Goal: Task Accomplishment & Management: Use online tool/utility

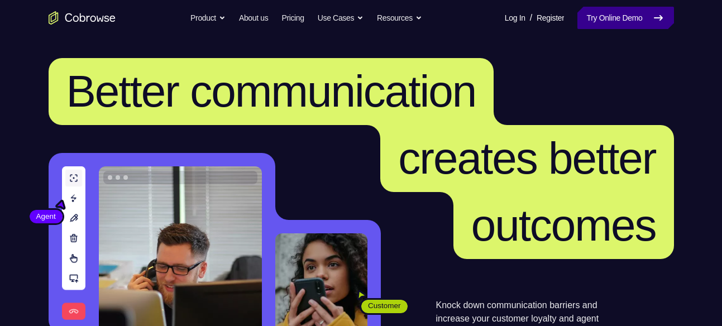
click at [601, 10] on link "Try Online Demo" at bounding box center [625, 18] width 96 height 22
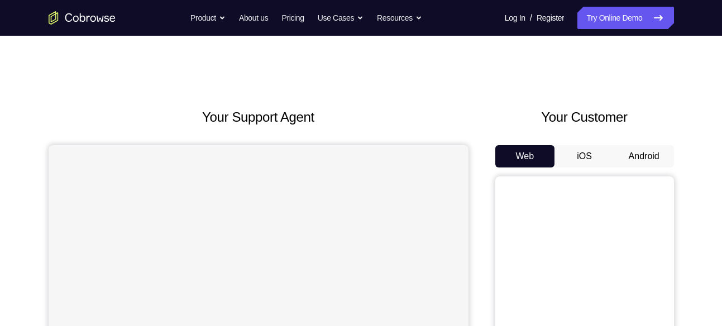
scroll to position [51, 0]
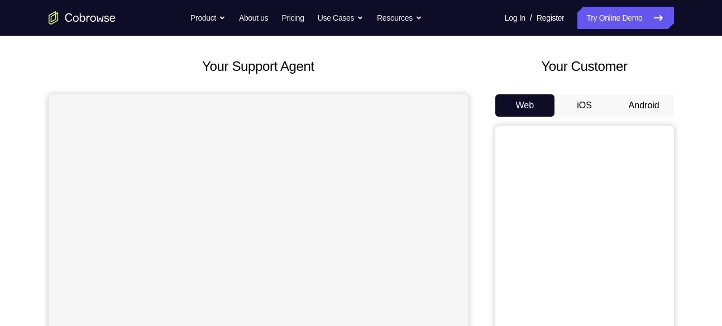
click at [627, 107] on button "Android" at bounding box center [644, 105] width 60 height 22
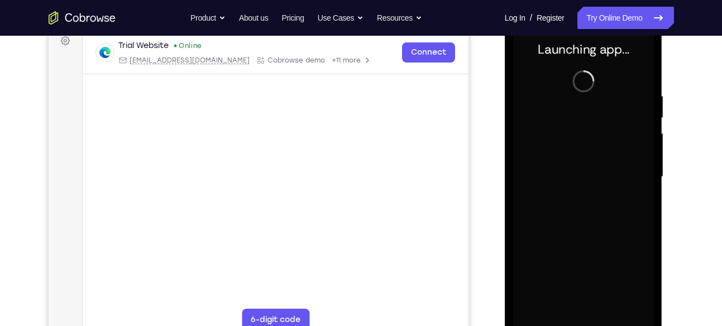
scroll to position [171, 0]
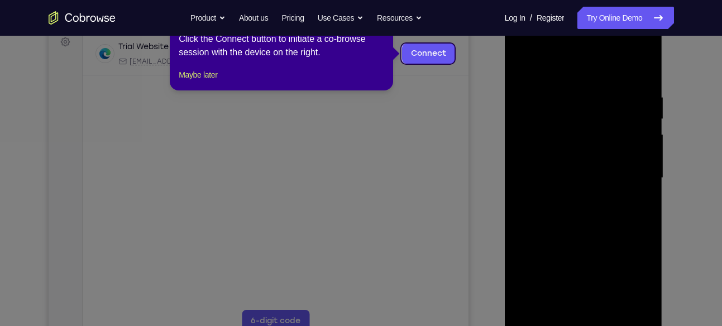
click at [591, 192] on icon at bounding box center [365, 163] width 730 height 326
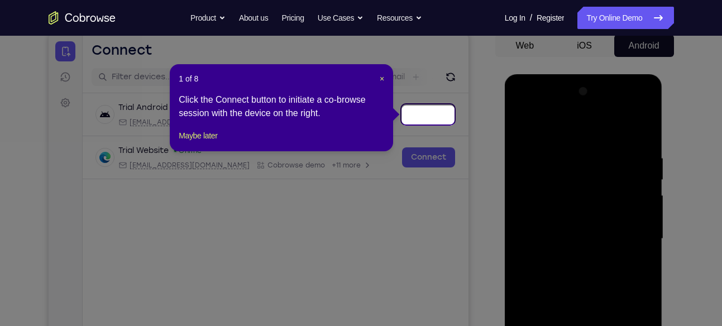
scroll to position [109, 0]
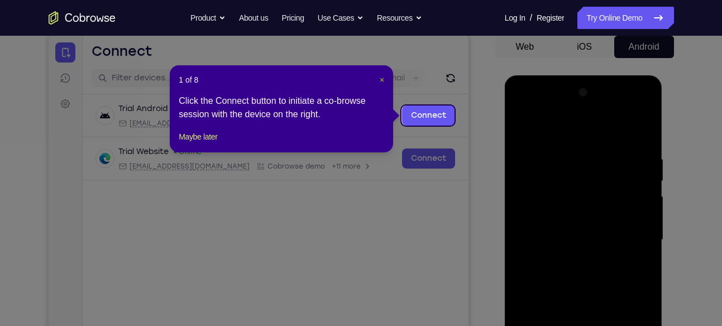
click at [380, 78] on span "×" at bounding box center [382, 79] width 4 height 9
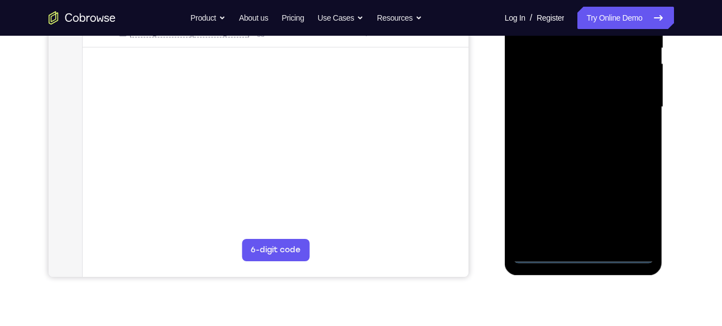
scroll to position [245, 0]
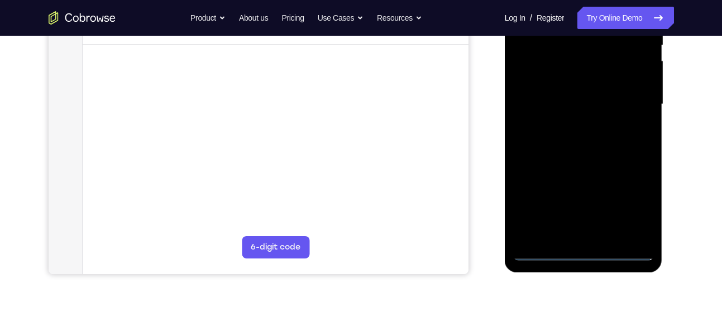
click at [583, 253] on div at bounding box center [583, 104] width 141 height 313
click at [624, 210] on div at bounding box center [583, 104] width 141 height 313
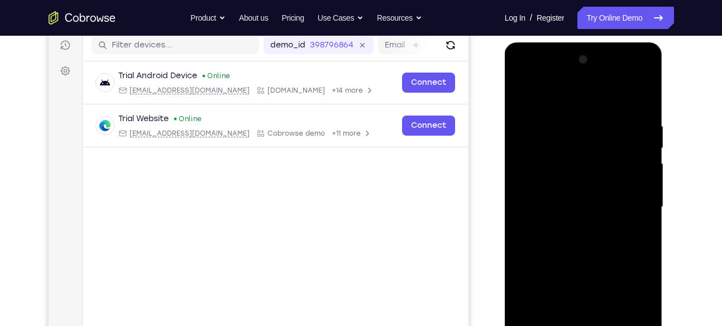
scroll to position [141, 0]
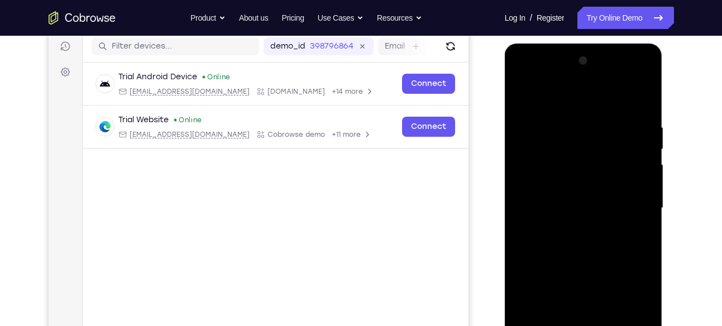
click at [554, 107] on div at bounding box center [583, 208] width 141 height 313
click at [538, 178] on div at bounding box center [583, 208] width 141 height 313
click at [539, 211] on div at bounding box center [583, 208] width 141 height 313
click at [542, 202] on div at bounding box center [583, 208] width 141 height 313
click at [542, 217] on div at bounding box center [583, 208] width 141 height 313
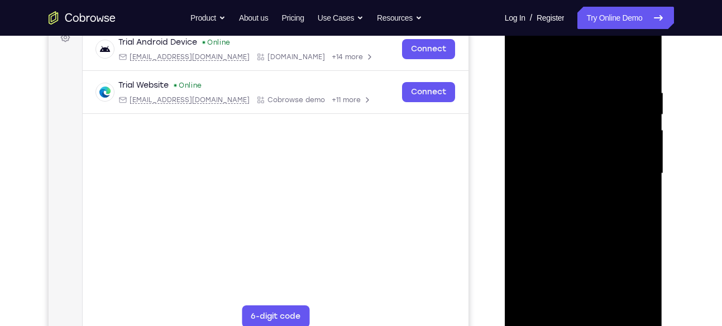
scroll to position [176, 0]
drag, startPoint x: 592, startPoint y: 232, endPoint x: 532, endPoint y: 121, distance: 126.9
click at [532, 121] on div at bounding box center [583, 173] width 141 height 313
click at [577, 300] on div at bounding box center [583, 173] width 141 height 313
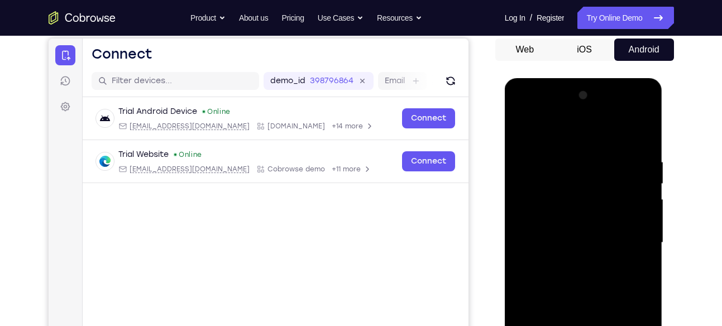
scroll to position [118, 0]
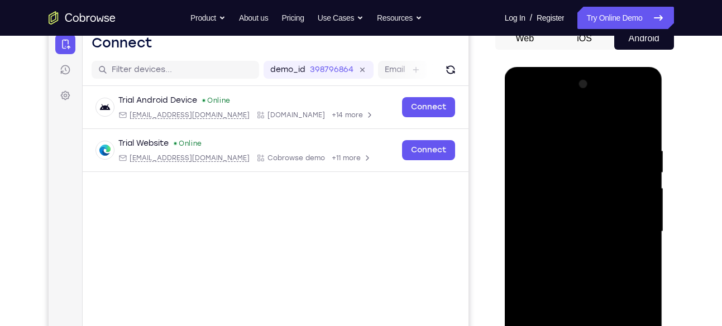
click at [624, 136] on div at bounding box center [583, 231] width 141 height 313
click at [552, 122] on div at bounding box center [583, 231] width 141 height 313
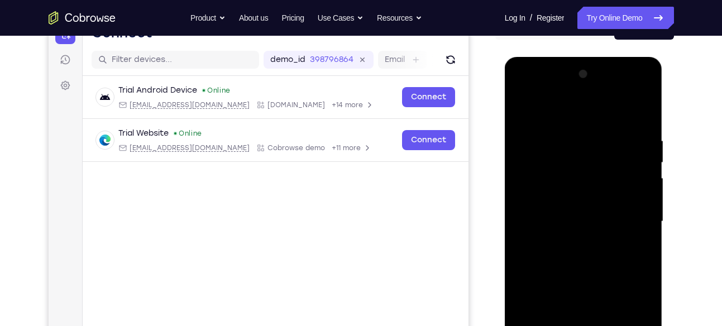
scroll to position [135, 0]
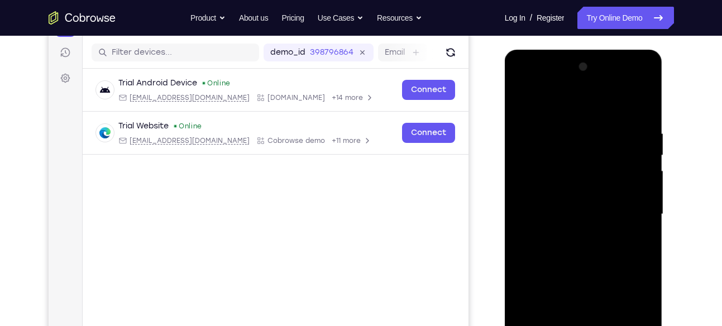
click at [631, 81] on div at bounding box center [583, 214] width 141 height 313
click at [523, 84] on div at bounding box center [583, 214] width 141 height 313
click at [629, 207] on div at bounding box center [583, 214] width 141 height 313
click at [574, 232] on div at bounding box center [583, 214] width 141 height 313
click at [565, 266] on div at bounding box center [583, 214] width 141 height 313
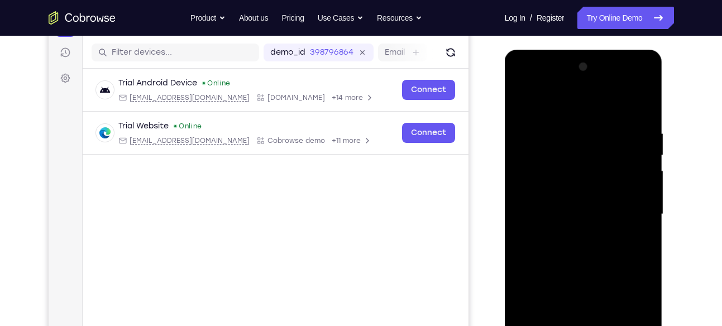
click at [554, 212] on div at bounding box center [583, 214] width 141 height 313
click at [547, 179] on div at bounding box center [583, 214] width 141 height 313
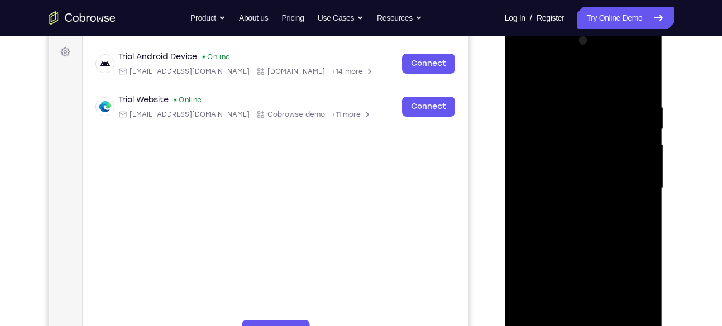
scroll to position [162, 0]
click at [561, 132] on div at bounding box center [583, 187] width 141 height 313
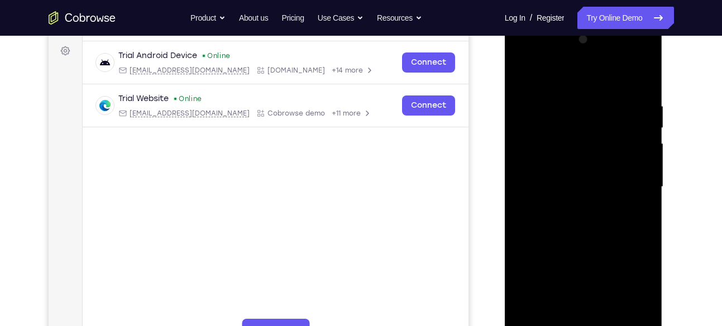
click at [643, 90] on div at bounding box center [583, 187] width 141 height 313
click at [571, 110] on div at bounding box center [583, 187] width 141 height 313
click at [649, 195] on div at bounding box center [583, 187] width 141 height 313
click at [644, 79] on div at bounding box center [583, 187] width 141 height 313
click at [613, 99] on div at bounding box center [583, 187] width 141 height 313
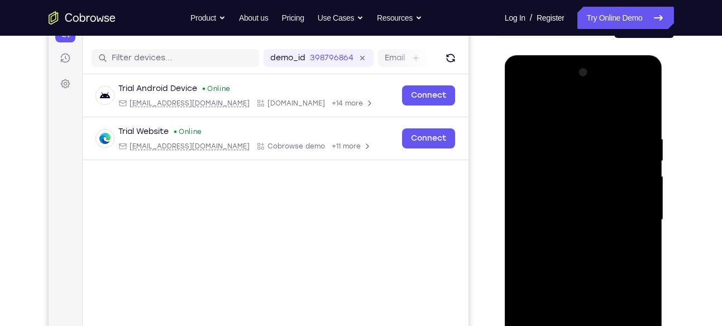
scroll to position [128, 0]
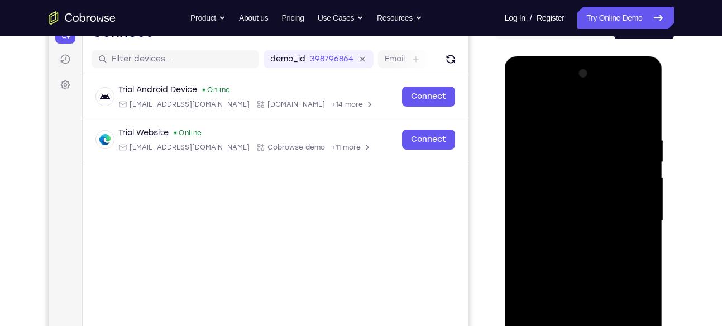
click at [642, 117] on div at bounding box center [583, 221] width 141 height 313
click at [644, 108] on div at bounding box center [583, 221] width 141 height 313
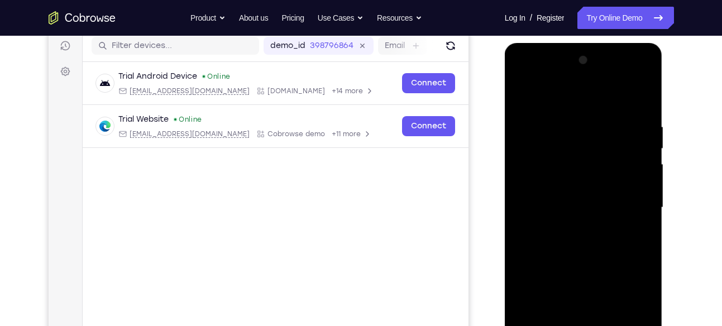
click at [520, 94] on div at bounding box center [583, 207] width 141 height 313
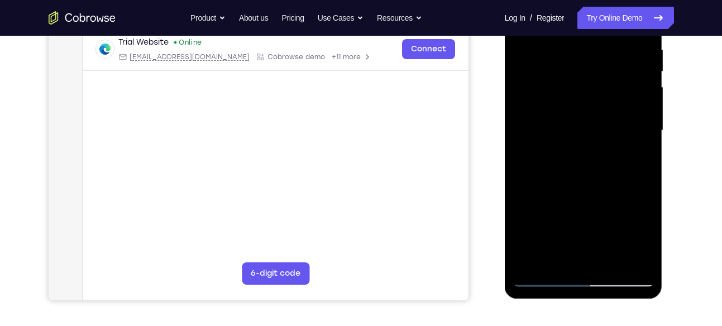
scroll to position [224, 0]
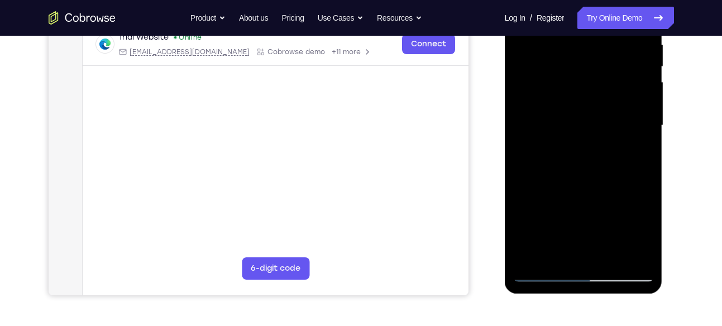
click at [610, 257] on div at bounding box center [583, 125] width 141 height 313
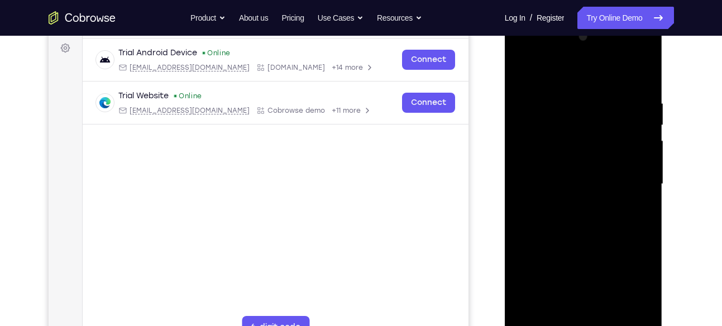
scroll to position [165, 0]
click at [583, 241] on div at bounding box center [583, 184] width 141 height 313
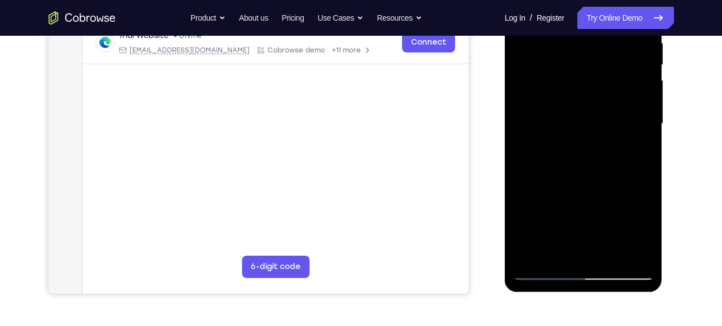
scroll to position [230, 0]
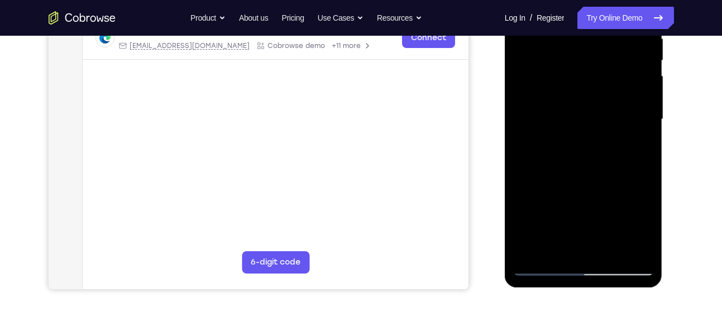
click at [544, 266] on div at bounding box center [583, 119] width 141 height 313
drag, startPoint x: 619, startPoint y: 179, endPoint x: 611, endPoint y: 64, distance: 114.7
click at [611, 64] on div at bounding box center [583, 119] width 141 height 313
drag, startPoint x: 598, startPoint y: 205, endPoint x: 586, endPoint y: 81, distance: 125.0
click at [586, 81] on div at bounding box center [583, 119] width 141 height 313
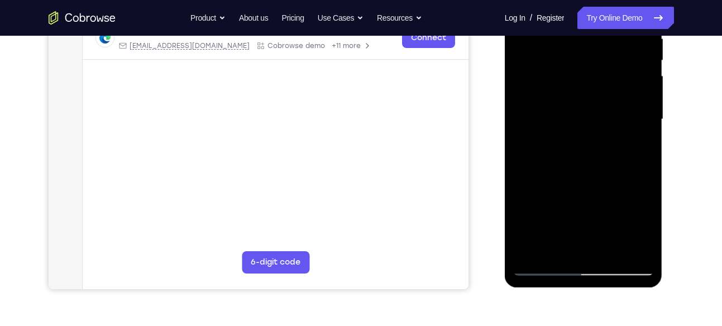
click at [648, 132] on div at bounding box center [583, 119] width 141 height 313
click at [619, 132] on div at bounding box center [583, 119] width 141 height 313
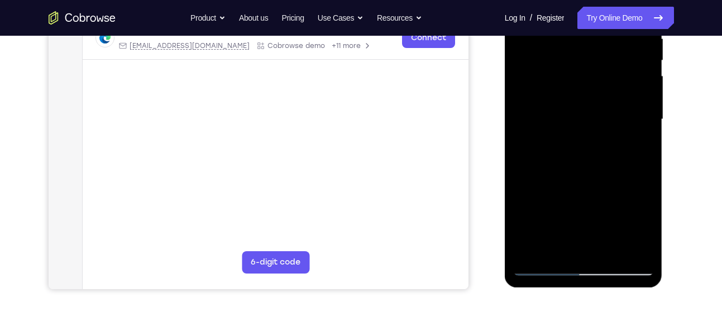
click at [619, 132] on div at bounding box center [583, 119] width 141 height 313
click at [645, 136] on div at bounding box center [583, 119] width 141 height 313
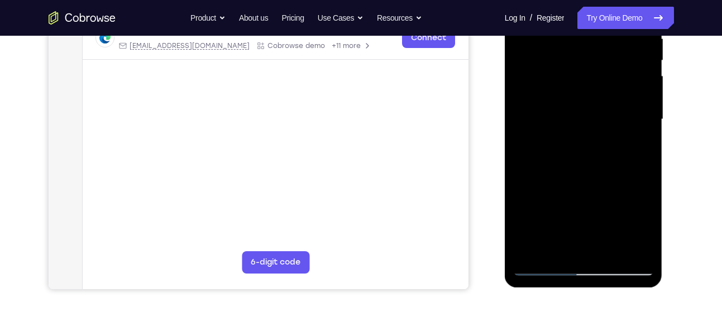
click at [645, 136] on div at bounding box center [583, 119] width 141 height 313
drag, startPoint x: 595, startPoint y: 210, endPoint x: 573, endPoint y: 68, distance: 144.5
click at [573, 68] on div at bounding box center [583, 119] width 141 height 313
drag, startPoint x: 579, startPoint y: 216, endPoint x: 598, endPoint y: 91, distance: 126.4
click at [598, 91] on div at bounding box center [583, 119] width 141 height 313
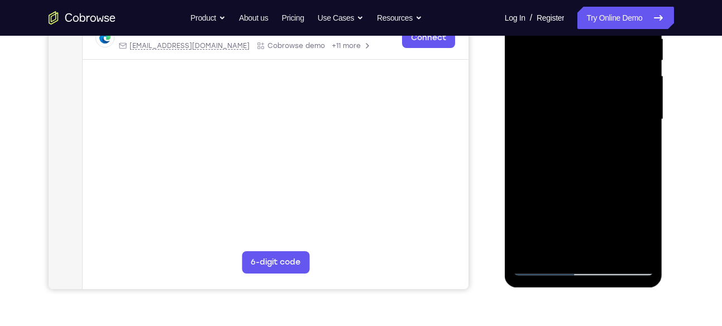
drag, startPoint x: 602, startPoint y: 196, endPoint x: 608, endPoint y: 68, distance: 128.5
click at [608, 68] on div at bounding box center [583, 119] width 141 height 313
drag, startPoint x: 589, startPoint y: 220, endPoint x: 602, endPoint y: 80, distance: 140.8
click at [602, 80] on div at bounding box center [583, 119] width 141 height 313
drag, startPoint x: 601, startPoint y: 197, endPoint x: 602, endPoint y: 71, distance: 126.2
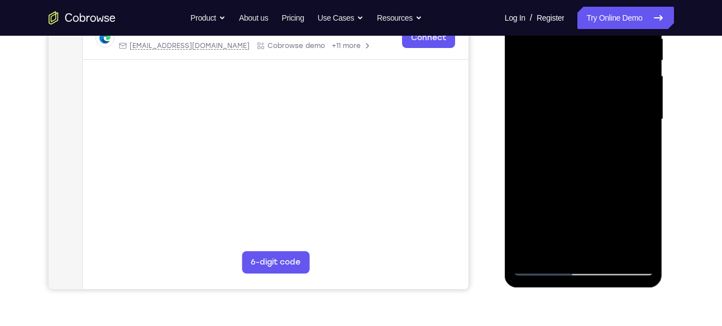
click at [602, 71] on div at bounding box center [583, 119] width 141 height 313
click at [646, 168] on div at bounding box center [583, 119] width 141 height 313
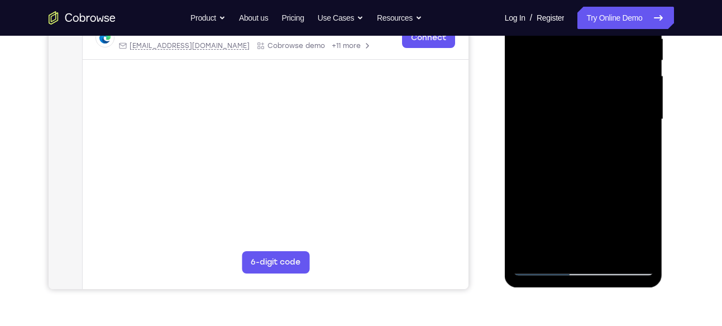
click at [646, 168] on div at bounding box center [583, 119] width 141 height 313
drag, startPoint x: 594, startPoint y: 215, endPoint x: 582, endPoint y: 60, distance: 155.1
click at [582, 60] on div at bounding box center [583, 119] width 141 height 313
drag, startPoint x: 610, startPoint y: 191, endPoint x: 594, endPoint y: 66, distance: 126.6
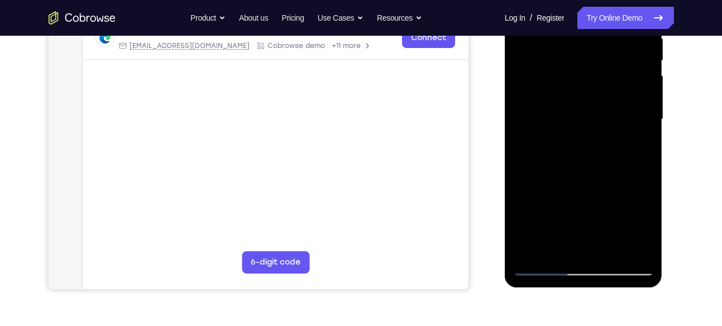
click at [594, 66] on div at bounding box center [583, 119] width 141 height 313
drag, startPoint x: 570, startPoint y: 102, endPoint x: 583, endPoint y: 136, distance: 36.6
click at [583, 136] on div at bounding box center [583, 119] width 141 height 313
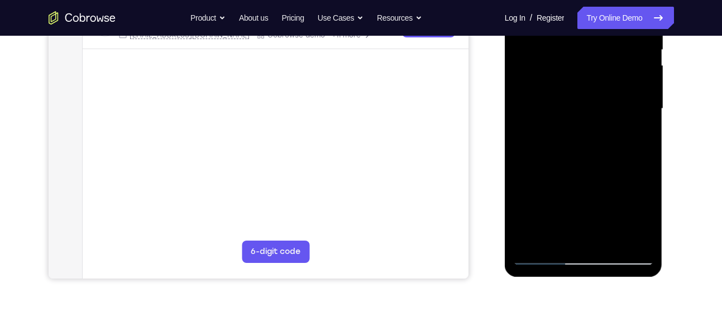
scroll to position [241, 0]
click at [521, 174] on div at bounding box center [583, 108] width 141 height 313
click at [643, 169] on div at bounding box center [583, 108] width 141 height 313
click at [643, 172] on div at bounding box center [583, 108] width 141 height 313
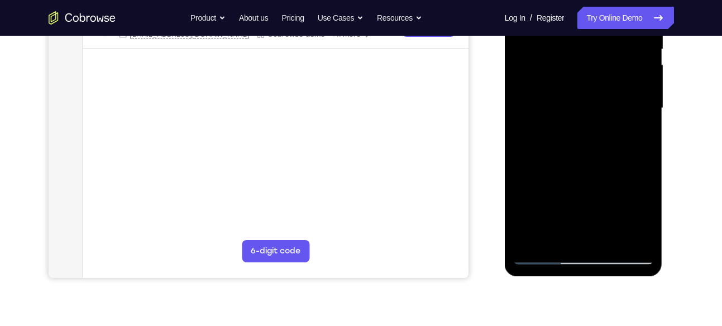
click at [643, 172] on div at bounding box center [583, 108] width 141 height 313
drag, startPoint x: 550, startPoint y: 197, endPoint x: 547, endPoint y: 121, distance: 76.0
click at [547, 121] on div at bounding box center [583, 108] width 141 height 313
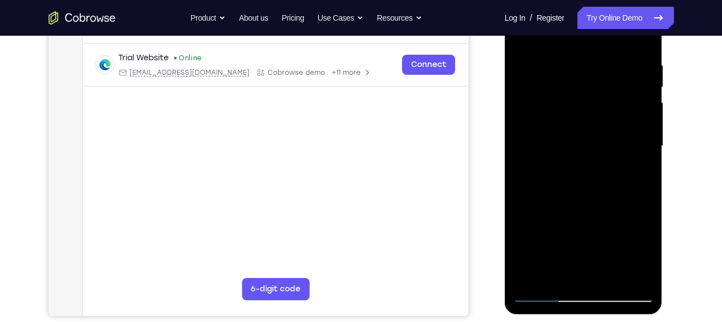
scroll to position [200, 0]
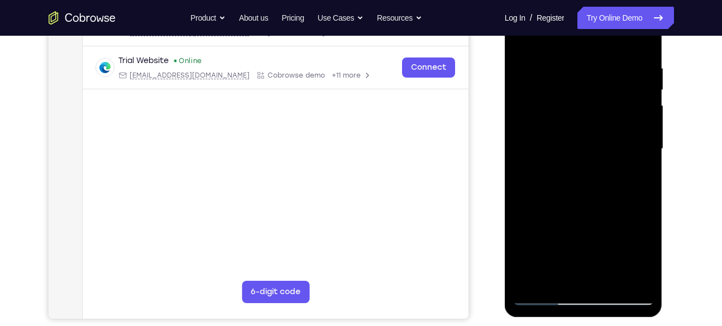
drag, startPoint x: 581, startPoint y: 211, endPoint x: 575, endPoint y: 220, distance: 10.5
click at [575, 220] on div at bounding box center [583, 149] width 141 height 313
drag, startPoint x: 575, startPoint y: 220, endPoint x: 586, endPoint y: 94, distance: 126.1
click at [586, 94] on div at bounding box center [583, 149] width 141 height 313
drag, startPoint x: 588, startPoint y: 190, endPoint x: 592, endPoint y: 70, distance: 119.5
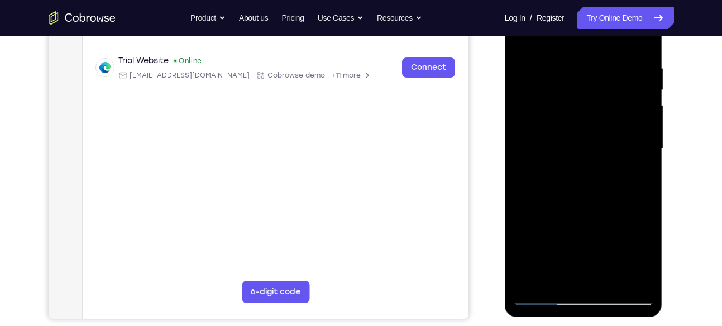
click at [592, 70] on div at bounding box center [583, 149] width 141 height 313
drag, startPoint x: 589, startPoint y: 223, endPoint x: 586, endPoint y: 87, distance: 136.3
click at [586, 87] on div at bounding box center [583, 149] width 141 height 313
drag, startPoint x: 590, startPoint y: 237, endPoint x: 586, endPoint y: 83, distance: 154.7
click at [586, 83] on div at bounding box center [583, 149] width 141 height 313
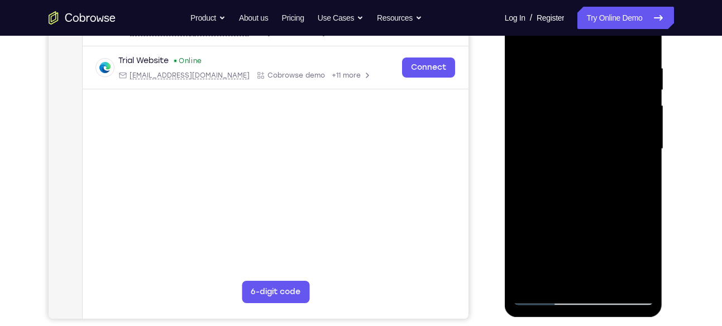
drag, startPoint x: 581, startPoint y: 214, endPoint x: 583, endPoint y: 72, distance: 142.4
click at [583, 72] on div at bounding box center [583, 149] width 141 height 313
drag, startPoint x: 589, startPoint y: 243, endPoint x: 588, endPoint y: 83, distance: 159.7
click at [588, 83] on div at bounding box center [583, 149] width 141 height 313
drag, startPoint x: 573, startPoint y: 231, endPoint x: 578, endPoint y: 74, distance: 156.9
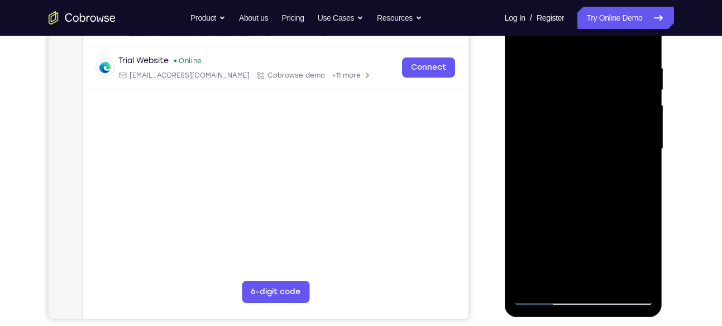
click at [578, 74] on div at bounding box center [583, 149] width 141 height 313
drag, startPoint x: 579, startPoint y: 217, endPoint x: 577, endPoint y: 124, distance: 92.7
click at [577, 124] on div at bounding box center [583, 149] width 141 height 313
click at [642, 169] on div at bounding box center [583, 149] width 141 height 313
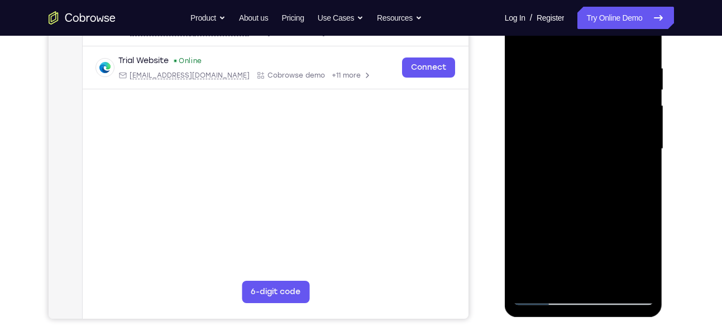
drag, startPoint x: 621, startPoint y: 205, endPoint x: 616, endPoint y: 102, distance: 103.4
click at [616, 102] on div at bounding box center [583, 149] width 141 height 313
drag, startPoint x: 608, startPoint y: 188, endPoint x: 603, endPoint y: 52, distance: 136.3
click at [603, 52] on div at bounding box center [583, 149] width 141 height 313
drag, startPoint x: 586, startPoint y: 213, endPoint x: 575, endPoint y: 79, distance: 135.0
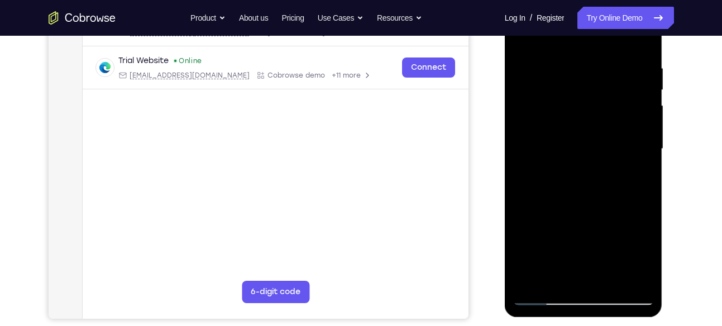
click at [575, 79] on div at bounding box center [583, 149] width 141 height 313
drag, startPoint x: 600, startPoint y: 238, endPoint x: 611, endPoint y: 73, distance: 165.6
click at [611, 73] on div at bounding box center [583, 149] width 141 height 313
drag, startPoint x: 614, startPoint y: 228, endPoint x: 605, endPoint y: 77, distance: 151.5
click at [605, 77] on div at bounding box center [583, 149] width 141 height 313
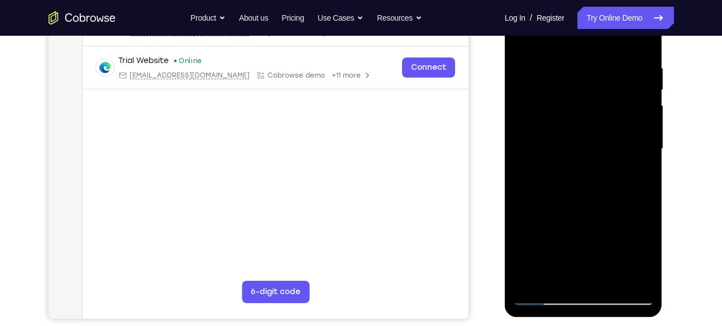
drag, startPoint x: 611, startPoint y: 247, endPoint x: 601, endPoint y: 80, distance: 167.2
click at [601, 80] on div at bounding box center [583, 149] width 141 height 313
click at [636, 281] on div at bounding box center [583, 149] width 141 height 313
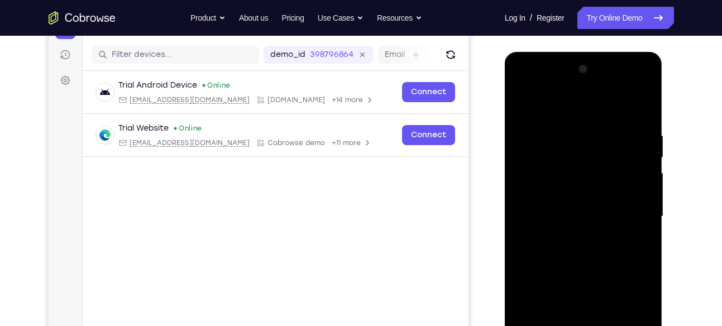
scroll to position [132, 0]
drag, startPoint x: 582, startPoint y: 142, endPoint x: 572, endPoint y: 267, distance: 124.9
click at [572, 267] on div at bounding box center [583, 217] width 141 height 313
click at [527, 102] on div at bounding box center [583, 217] width 141 height 313
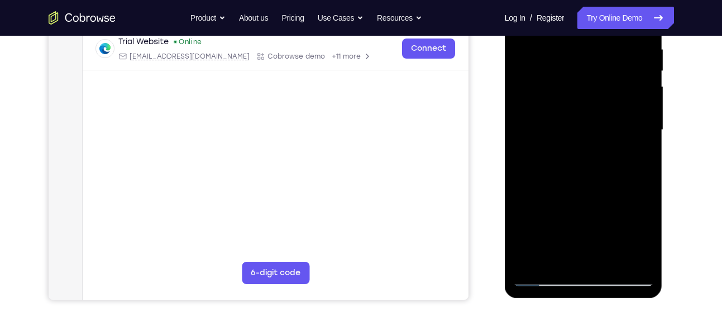
drag, startPoint x: 583, startPoint y: 236, endPoint x: 587, endPoint y: 47, distance: 188.7
click at [587, 47] on div at bounding box center [583, 130] width 141 height 313
click at [538, 229] on div at bounding box center [583, 130] width 141 height 313
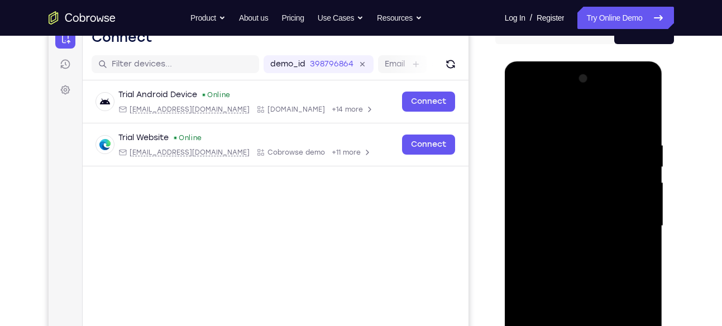
scroll to position [117, 0]
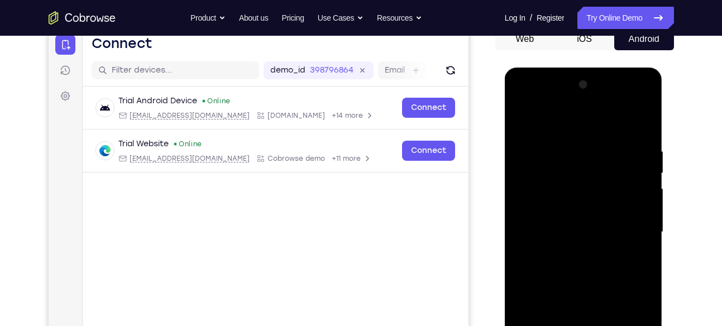
click at [580, 256] on div at bounding box center [583, 232] width 141 height 313
click at [632, 95] on div at bounding box center [583, 232] width 141 height 313
click at [583, 124] on div at bounding box center [583, 232] width 141 height 313
click at [637, 117] on div at bounding box center [583, 232] width 141 height 313
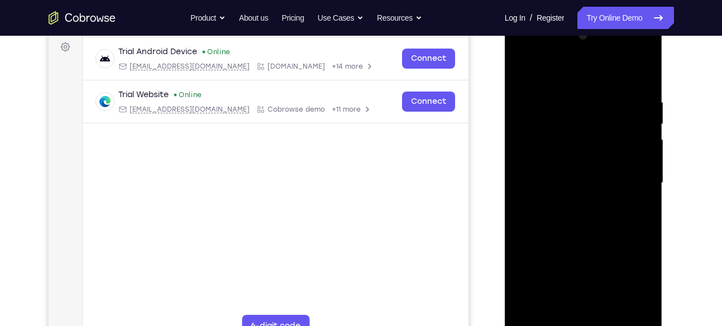
scroll to position [169, 0]
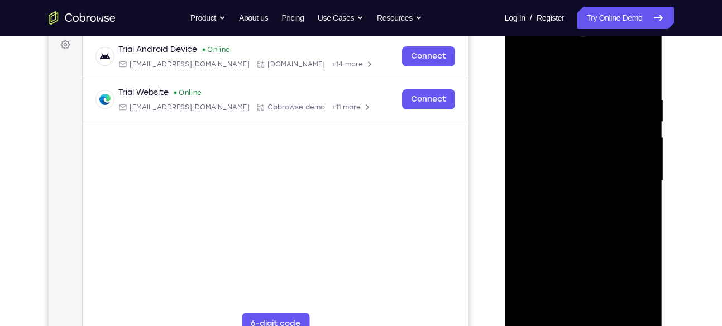
drag, startPoint x: 596, startPoint y: 269, endPoint x: 578, endPoint y: 61, distance: 208.4
click at [578, 61] on div at bounding box center [583, 181] width 141 height 313
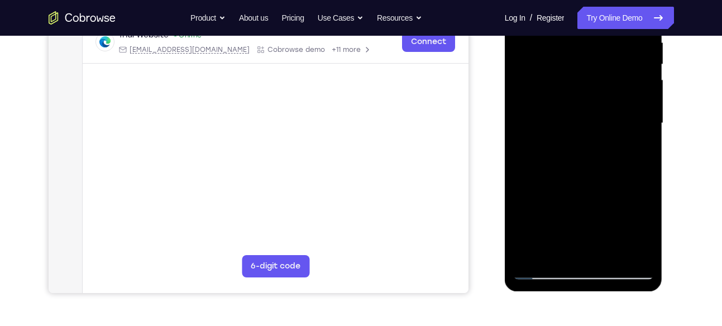
scroll to position [228, 0]
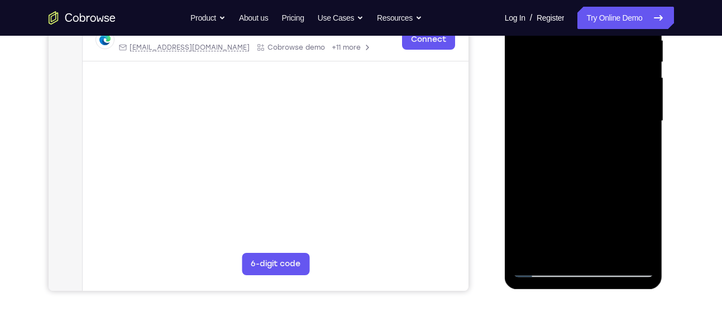
drag, startPoint x: 570, startPoint y: 219, endPoint x: 567, endPoint y: 113, distance: 106.1
click at [567, 113] on div at bounding box center [583, 121] width 141 height 313
click at [540, 253] on div at bounding box center [583, 121] width 141 height 313
click at [585, 144] on div at bounding box center [583, 121] width 141 height 313
